Goal: Transaction & Acquisition: Purchase product/service

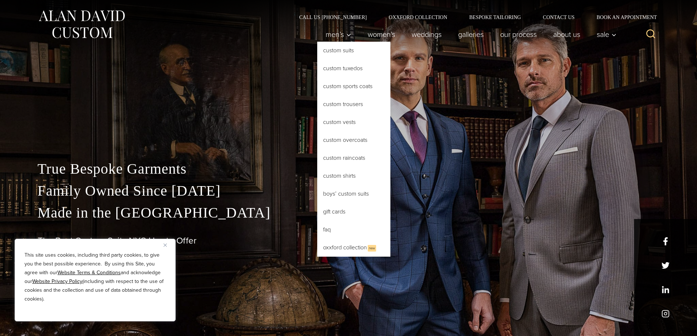
click at [334, 50] on link "Custom Suits" at bounding box center [353, 51] width 73 height 18
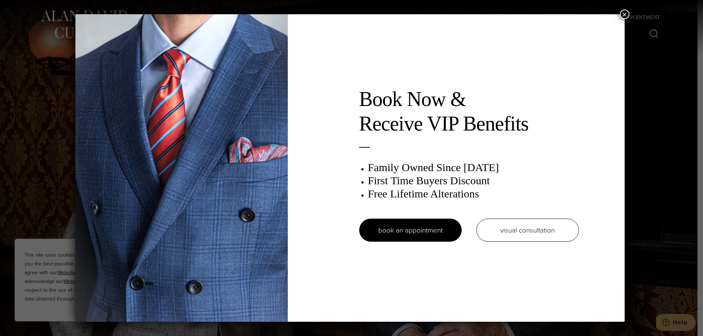
click at [626, 12] on button "×" at bounding box center [625, 15] width 10 height 10
